Goal: Transaction & Acquisition: Purchase product/service

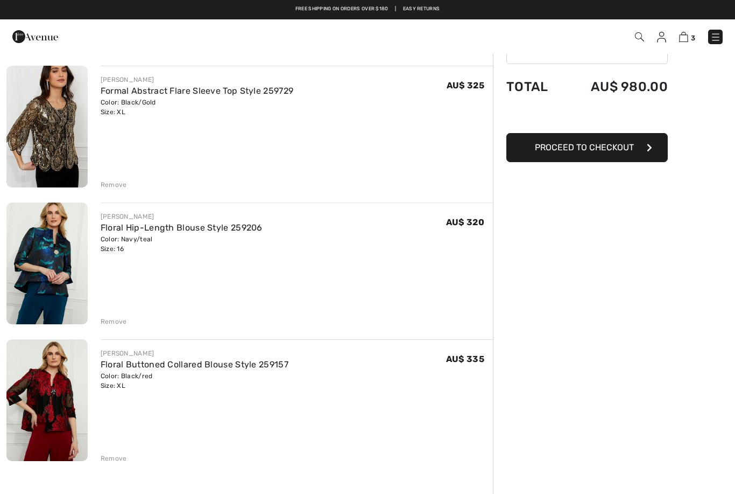
scroll to position [74, 0]
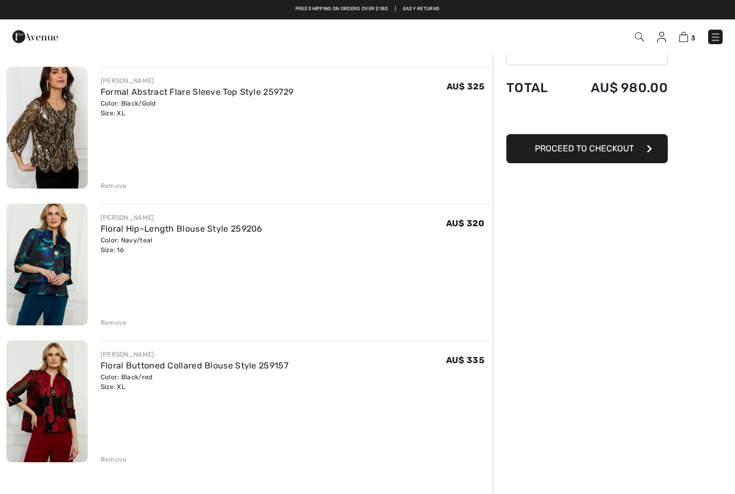
click at [68, 119] on img at bounding box center [46, 128] width 81 height 122
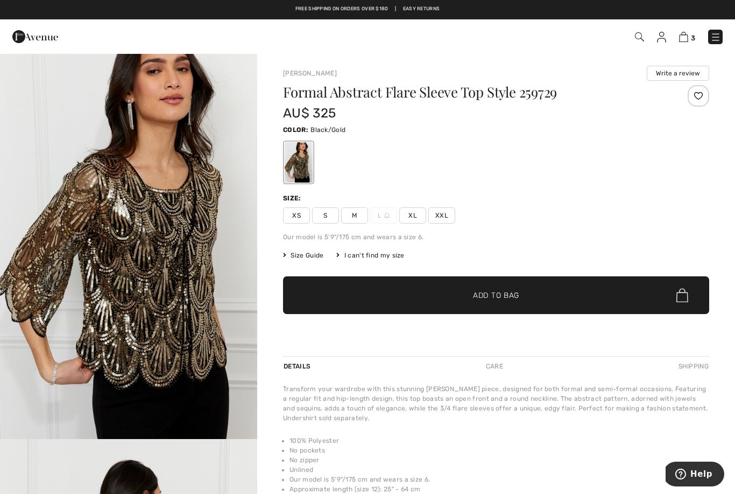
click at [688, 34] on img at bounding box center [683, 37] width 9 height 10
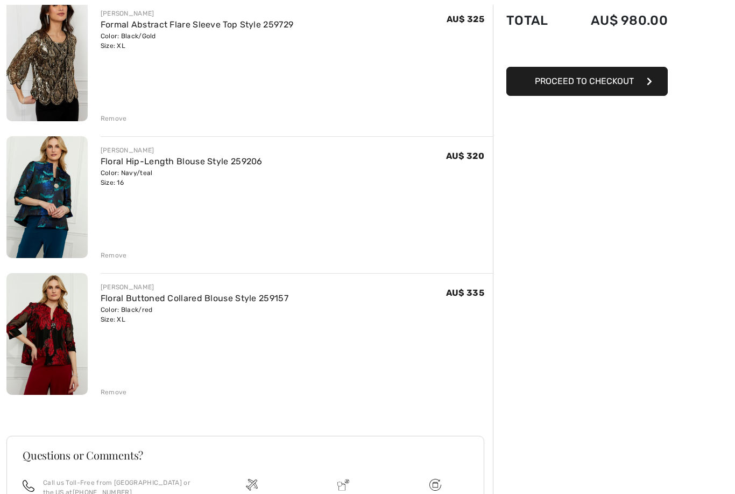
scroll to position [142, 0]
click at [57, 340] on img at bounding box center [46, 334] width 81 height 122
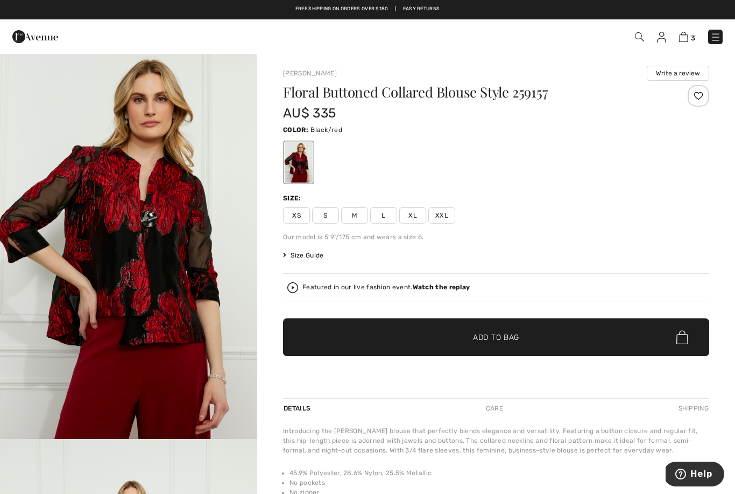
click at [685, 34] on img at bounding box center [683, 37] width 9 height 10
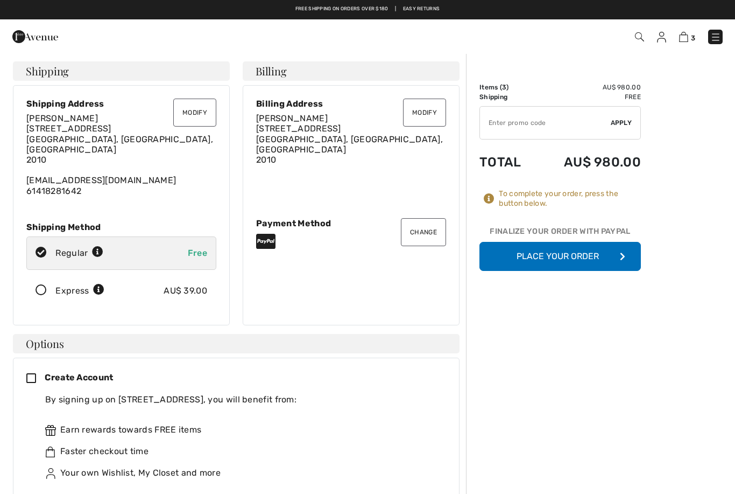
click at [51, 274] on div "Express AU$ 39.00" at bounding box center [121, 290] width 190 height 33
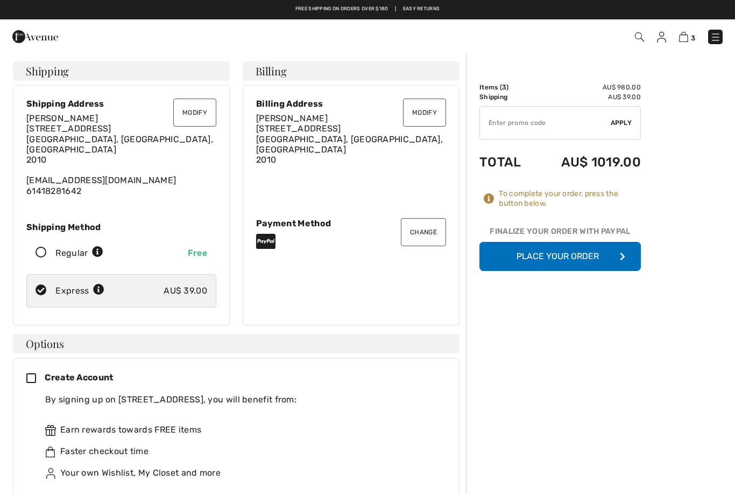
click at [564, 250] on button "Place Your Order" at bounding box center [560, 256] width 161 height 29
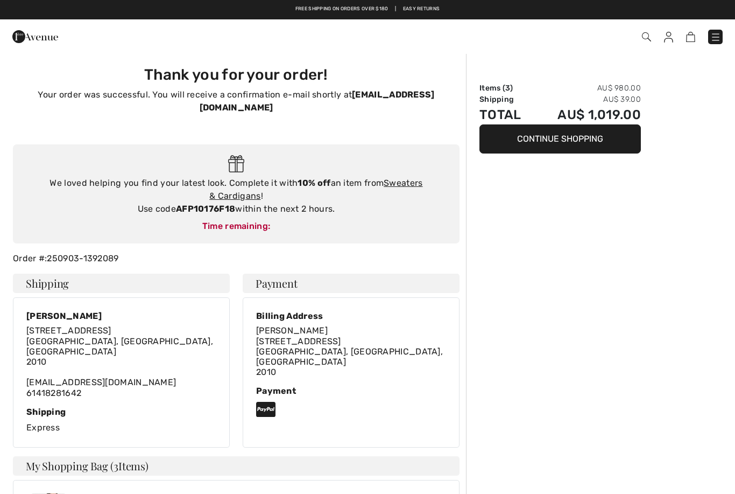
checkbox input "true"
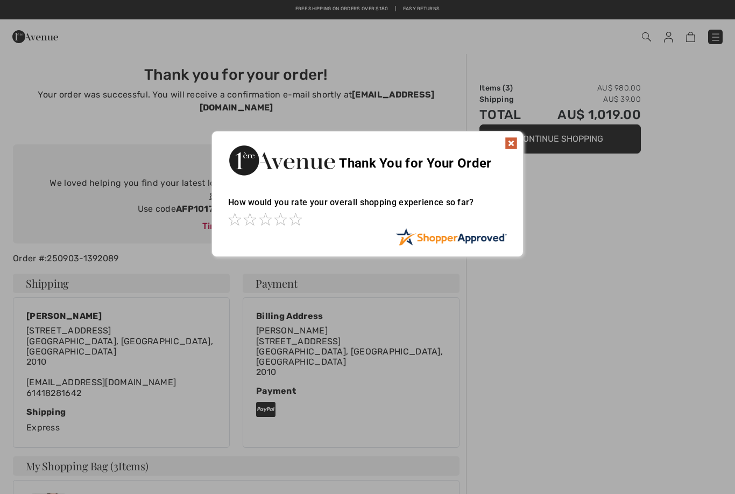
click at [515, 140] on img at bounding box center [511, 143] width 13 height 13
